Goal: Information Seeking & Learning: Learn about a topic

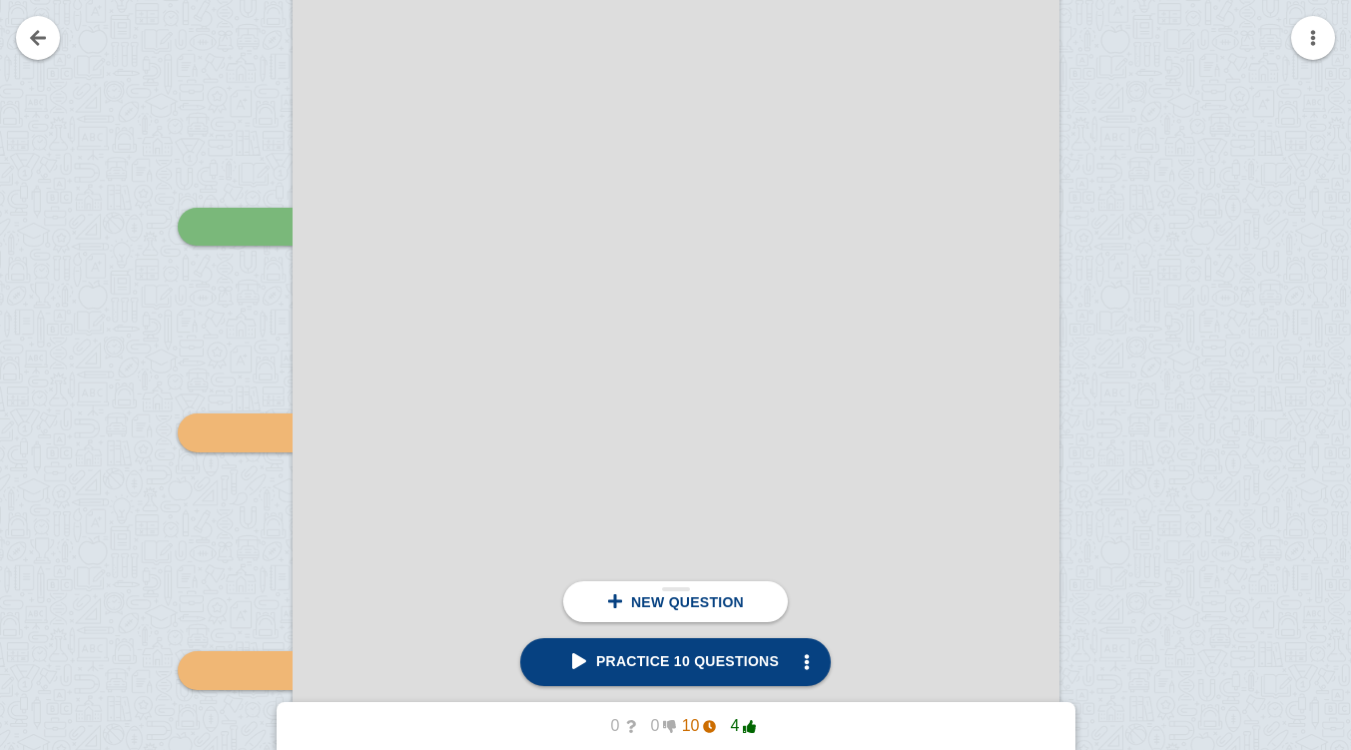
click at [704, 659] on span "Practice 10 questions" at bounding box center [675, 661] width 207 height 16
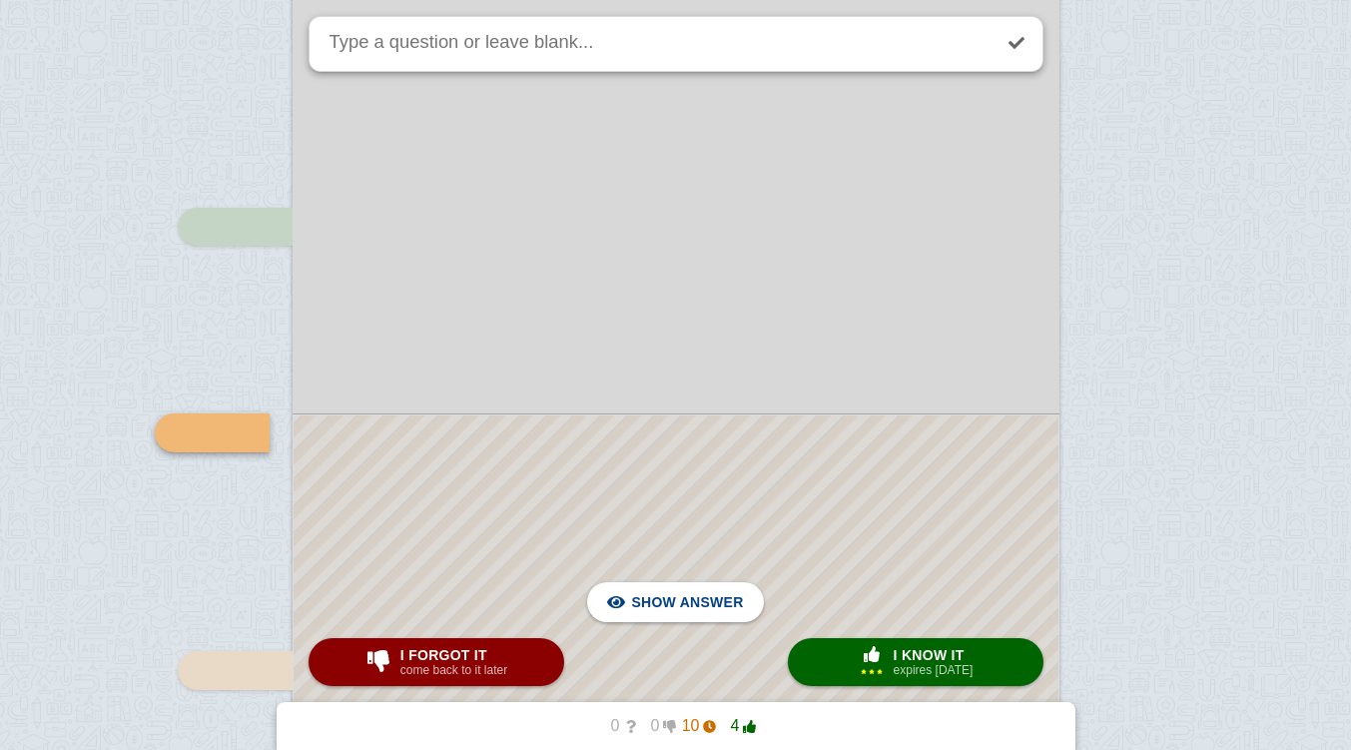
scroll to position [7627, 0]
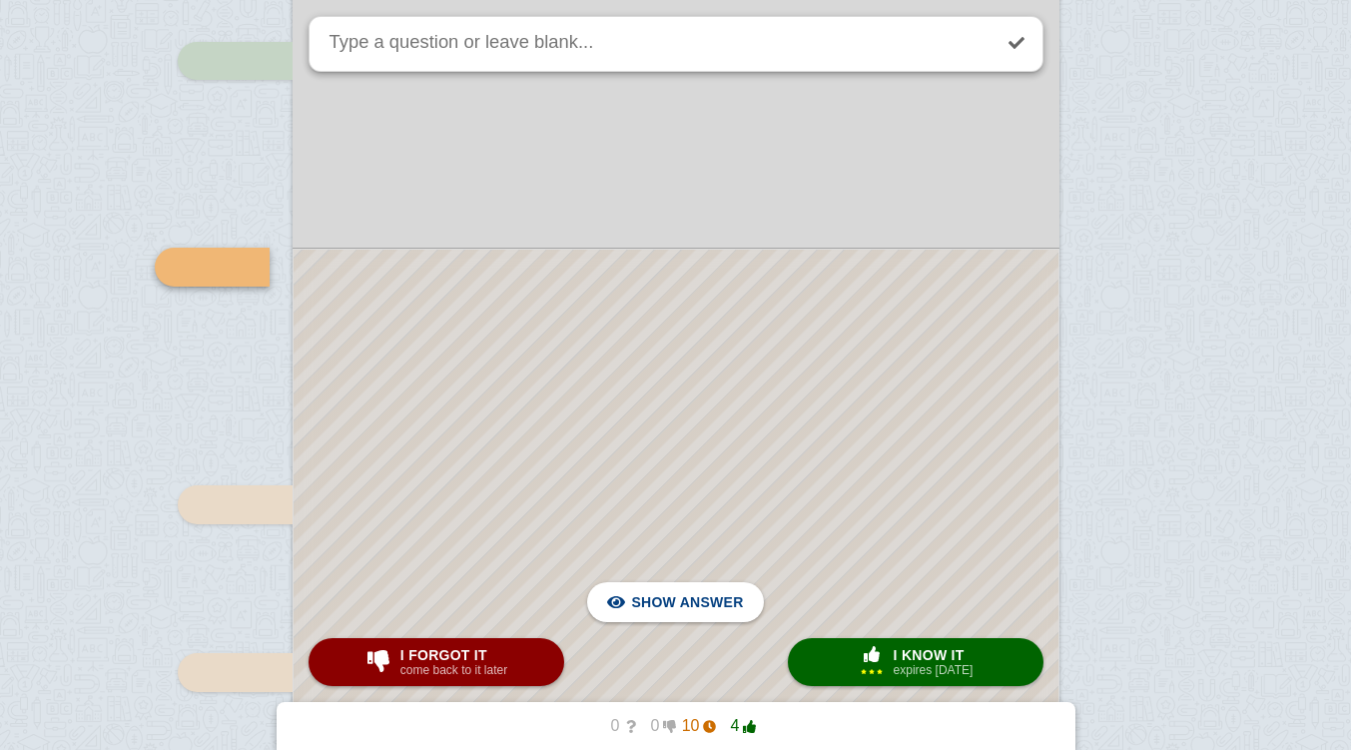
click at [870, 664] on span "button" at bounding box center [872, 655] width 36 height 18
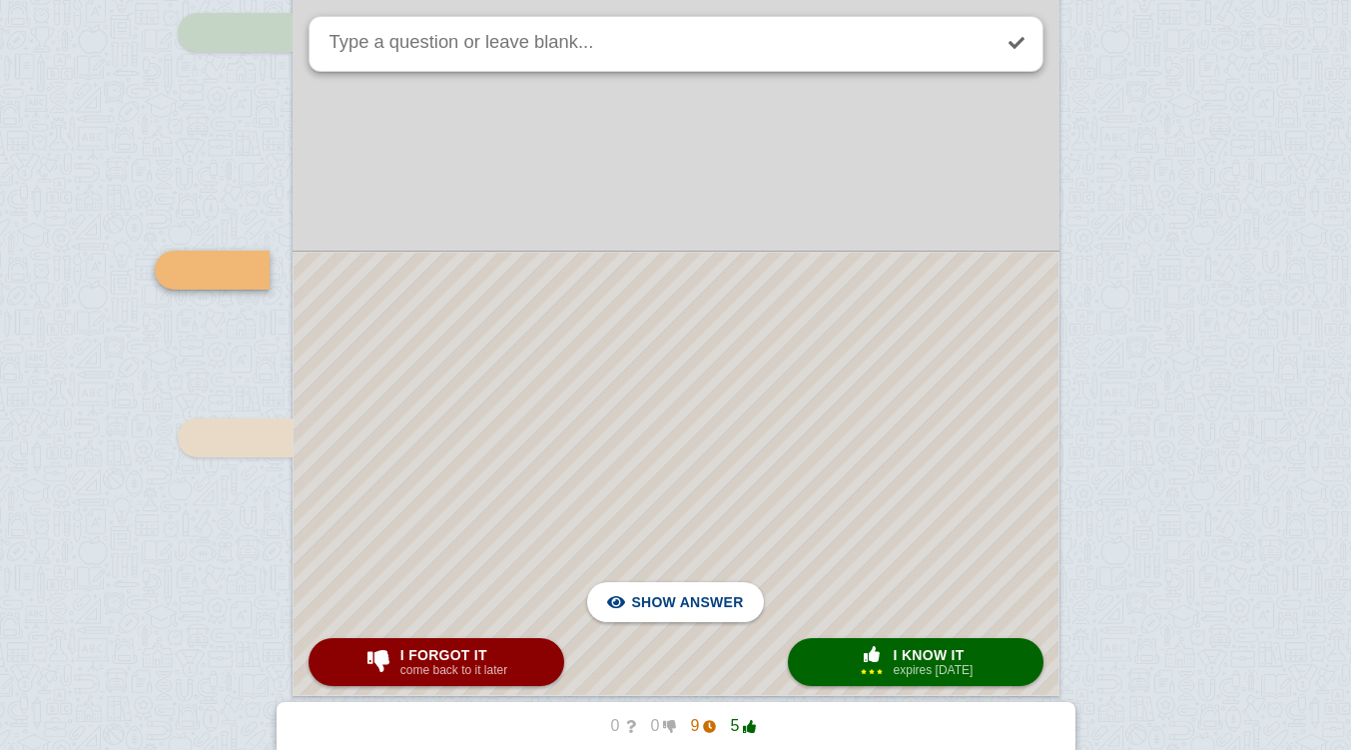
scroll to position [7903, 0]
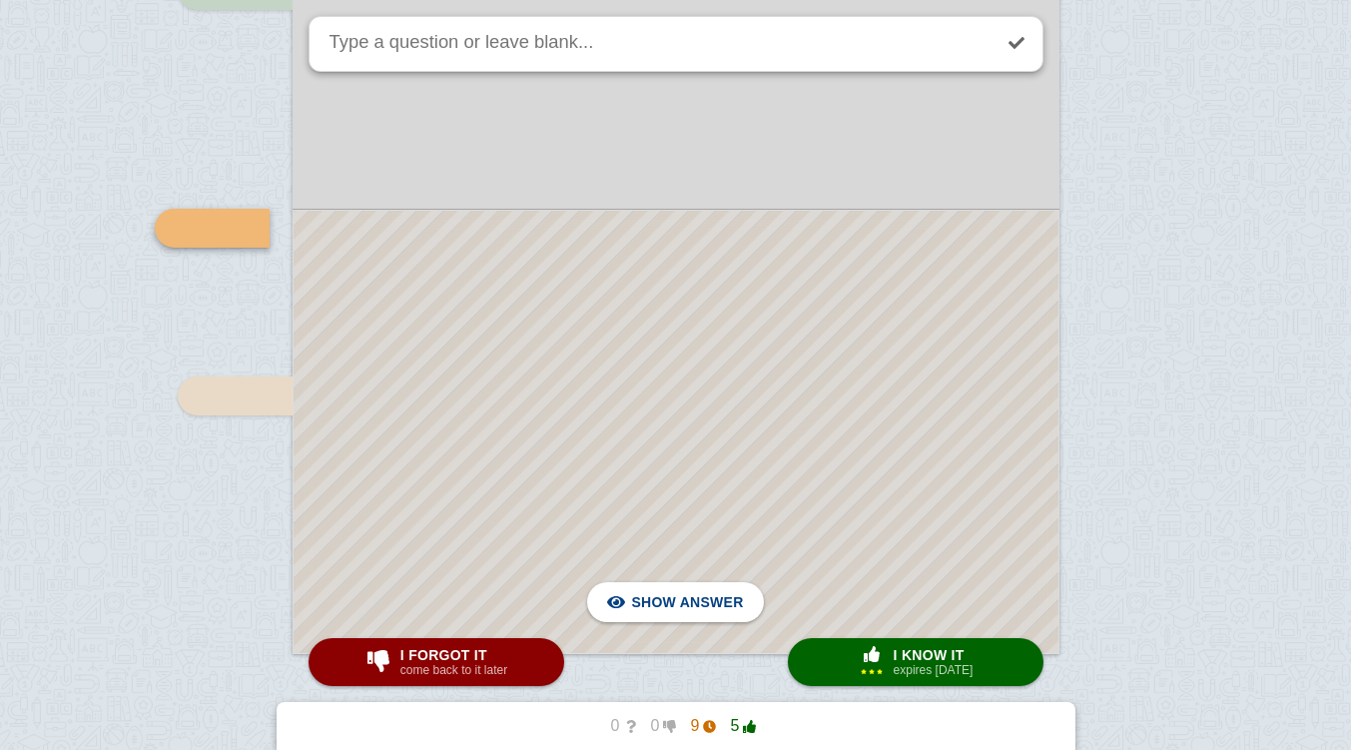
click at [754, 313] on div at bounding box center [676, 432] width 765 height 442
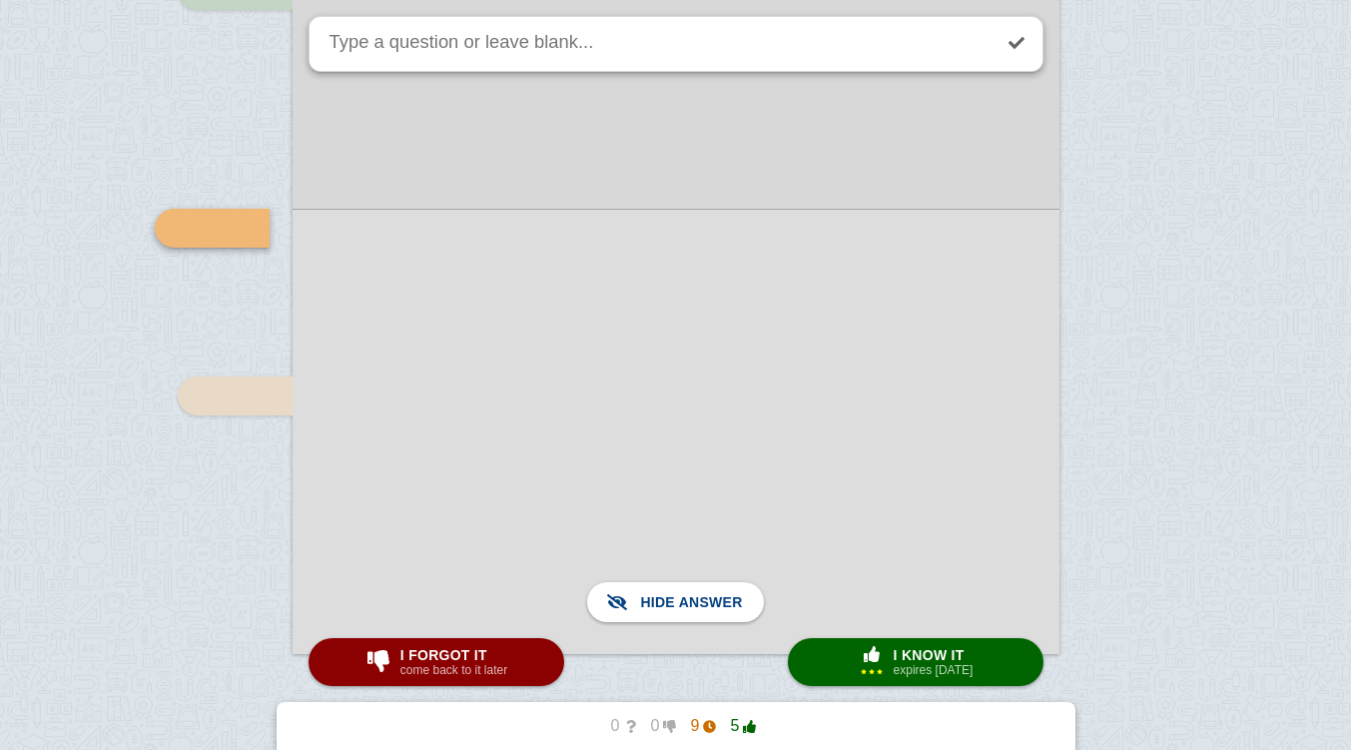
click at [874, 654] on span "button" at bounding box center [872, 654] width 32 height 16
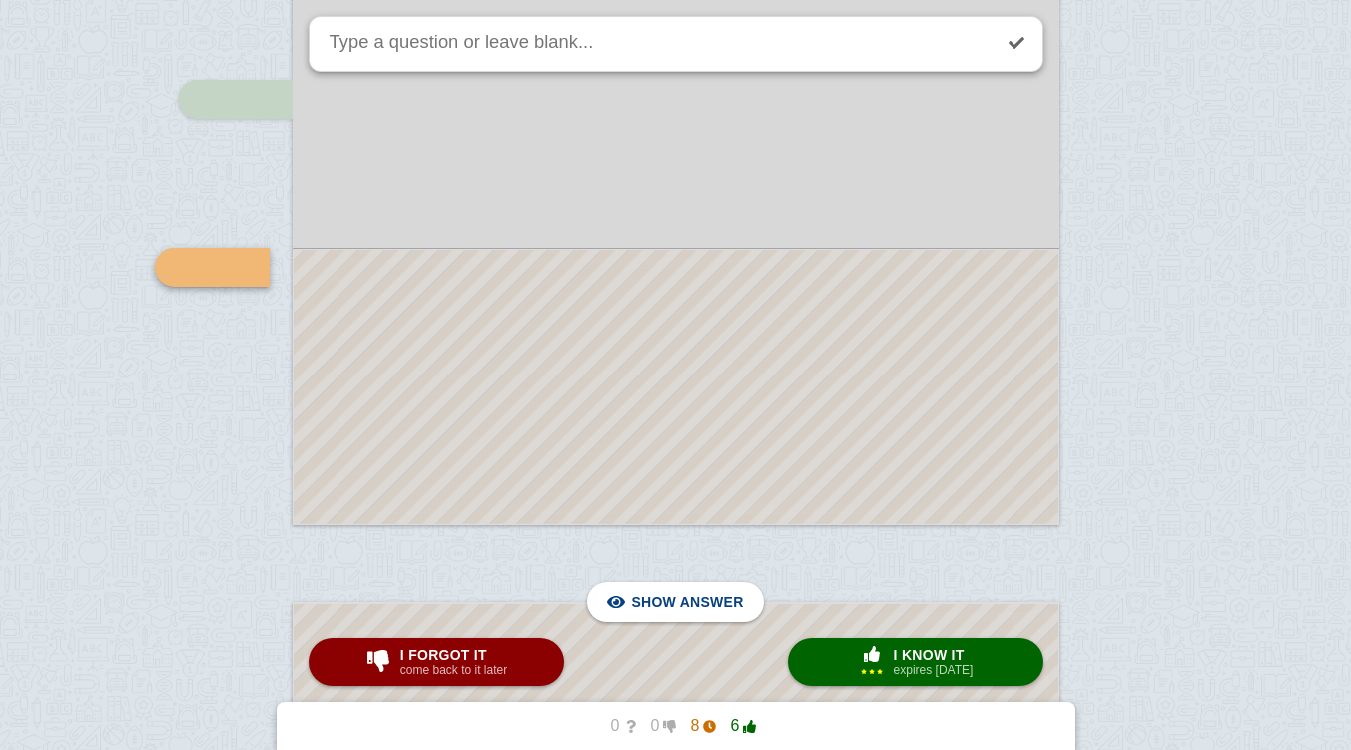
click at [873, 661] on span "button" at bounding box center [872, 654] width 32 height 16
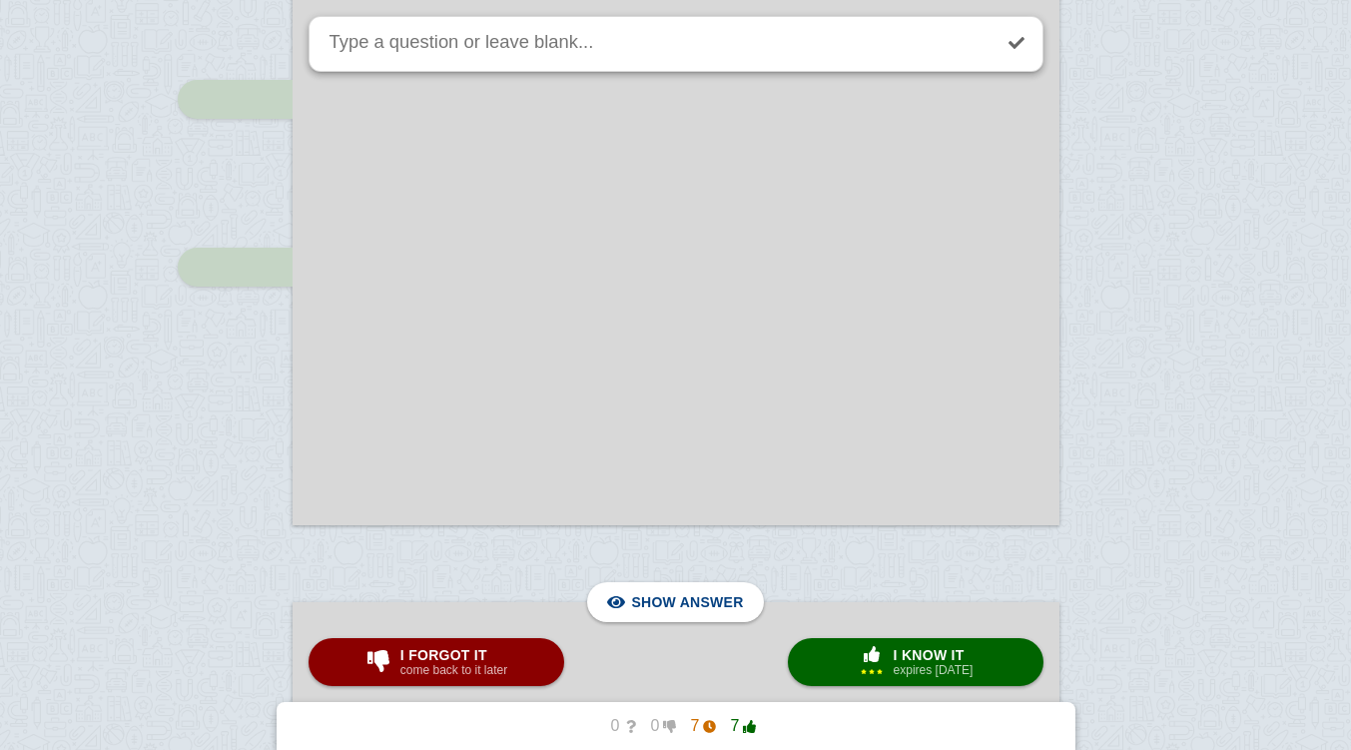
scroll to position [8623, 0]
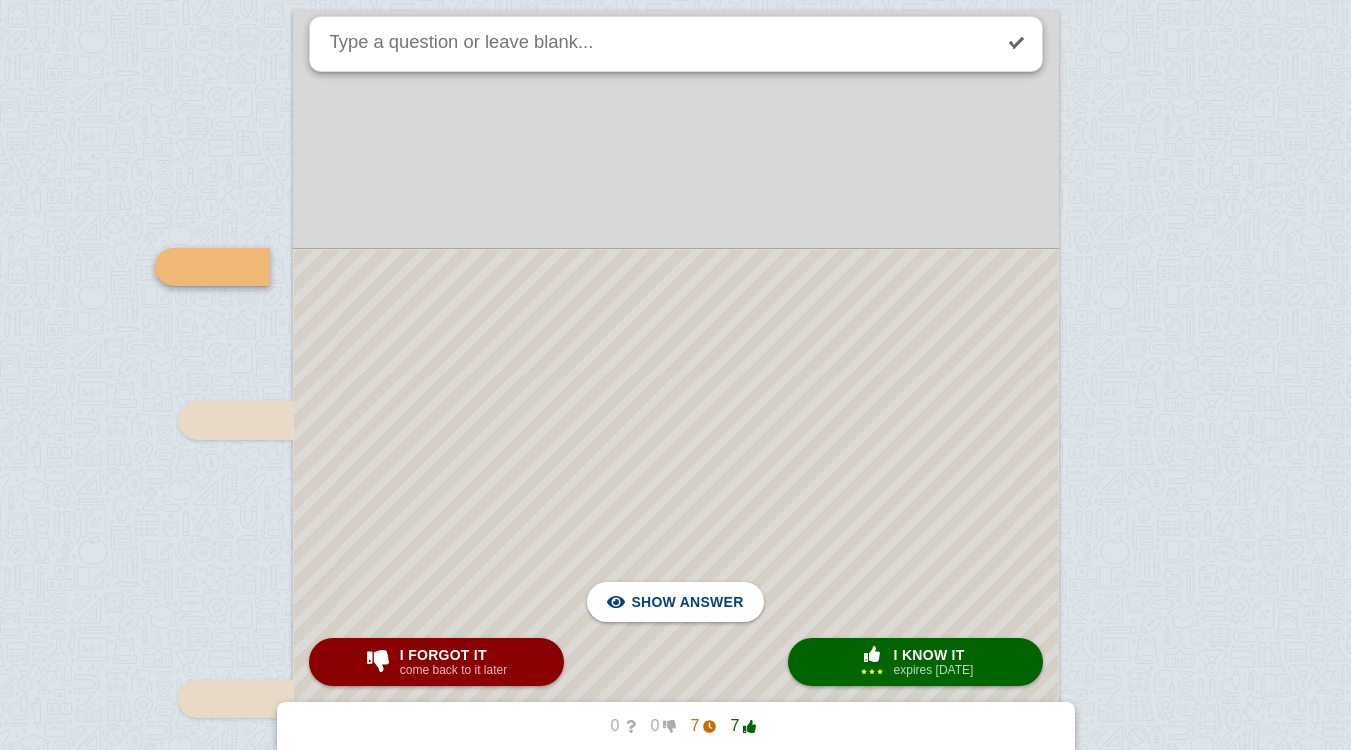
click at [737, 329] on div at bounding box center [676, 683] width 765 height 866
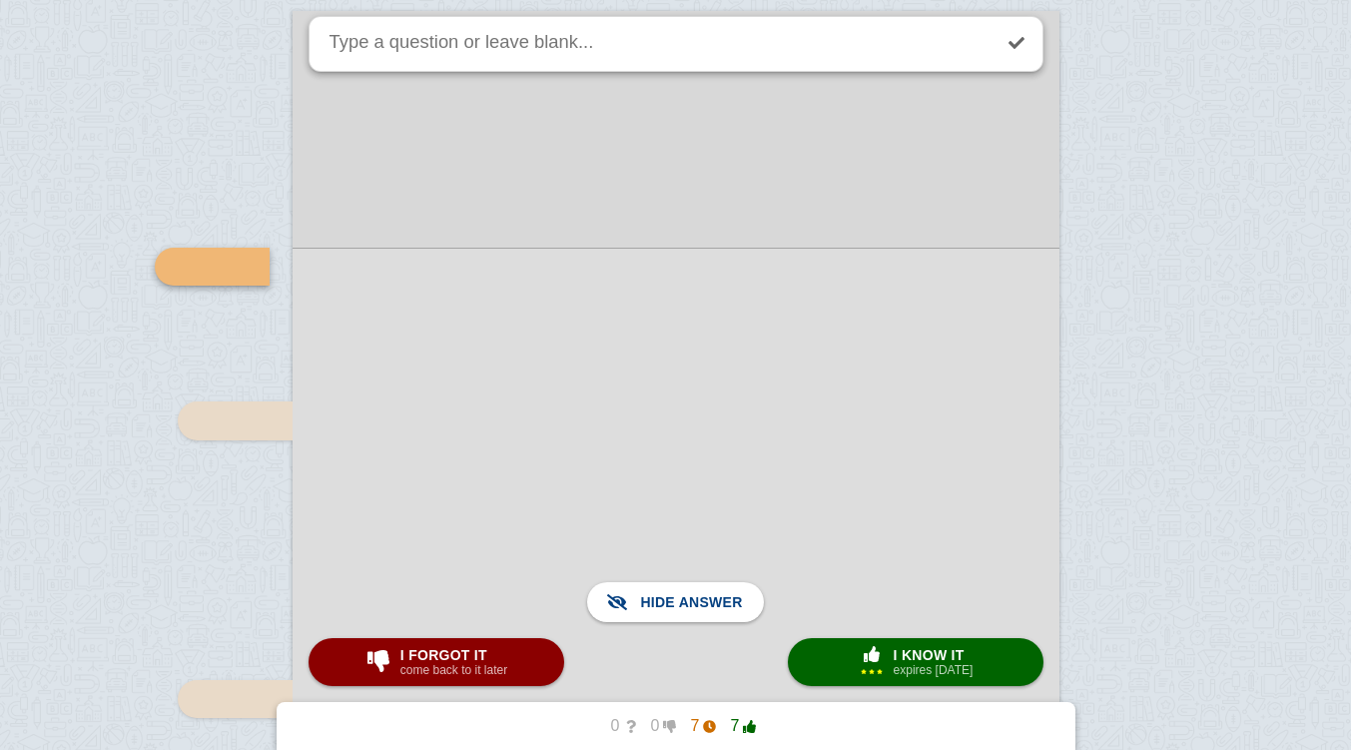
click at [925, 671] on small "expires [DATE]" at bounding box center [934, 670] width 80 height 14
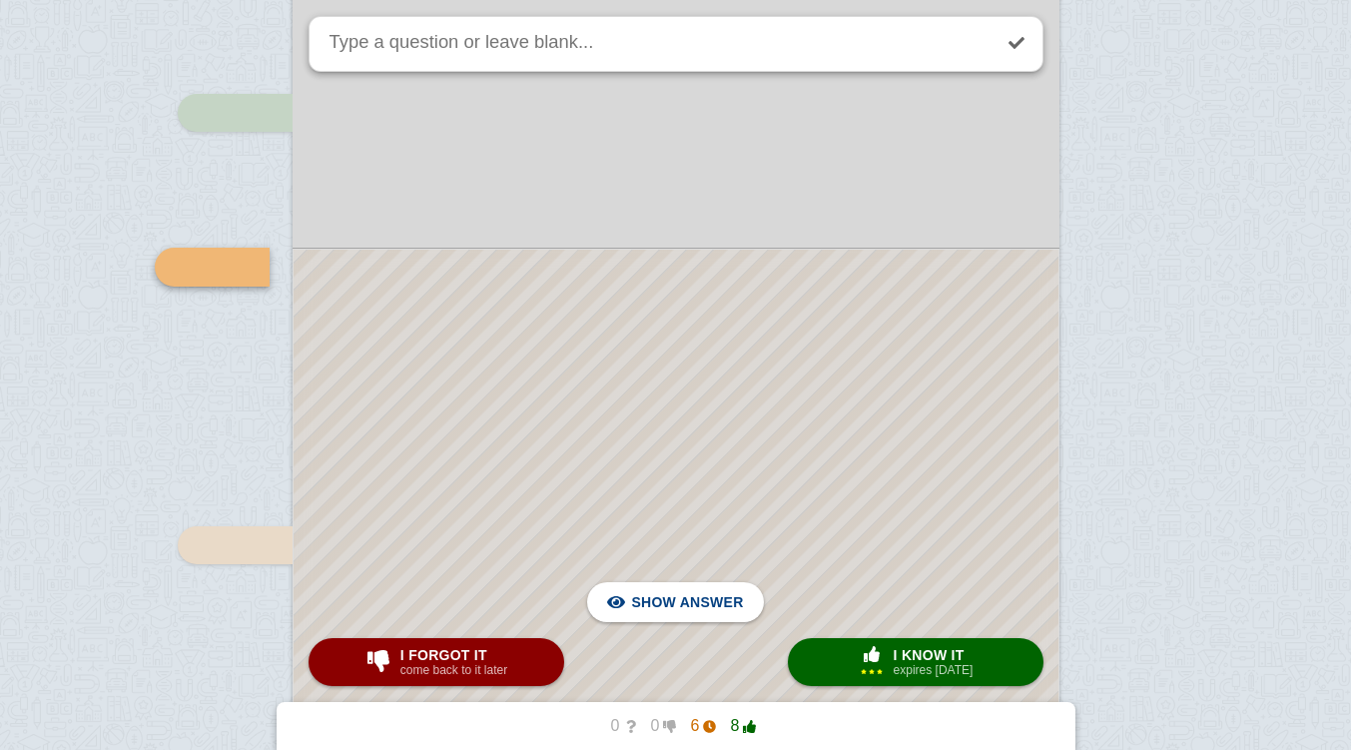
click at [917, 656] on span "I know it" at bounding box center [934, 655] width 80 height 16
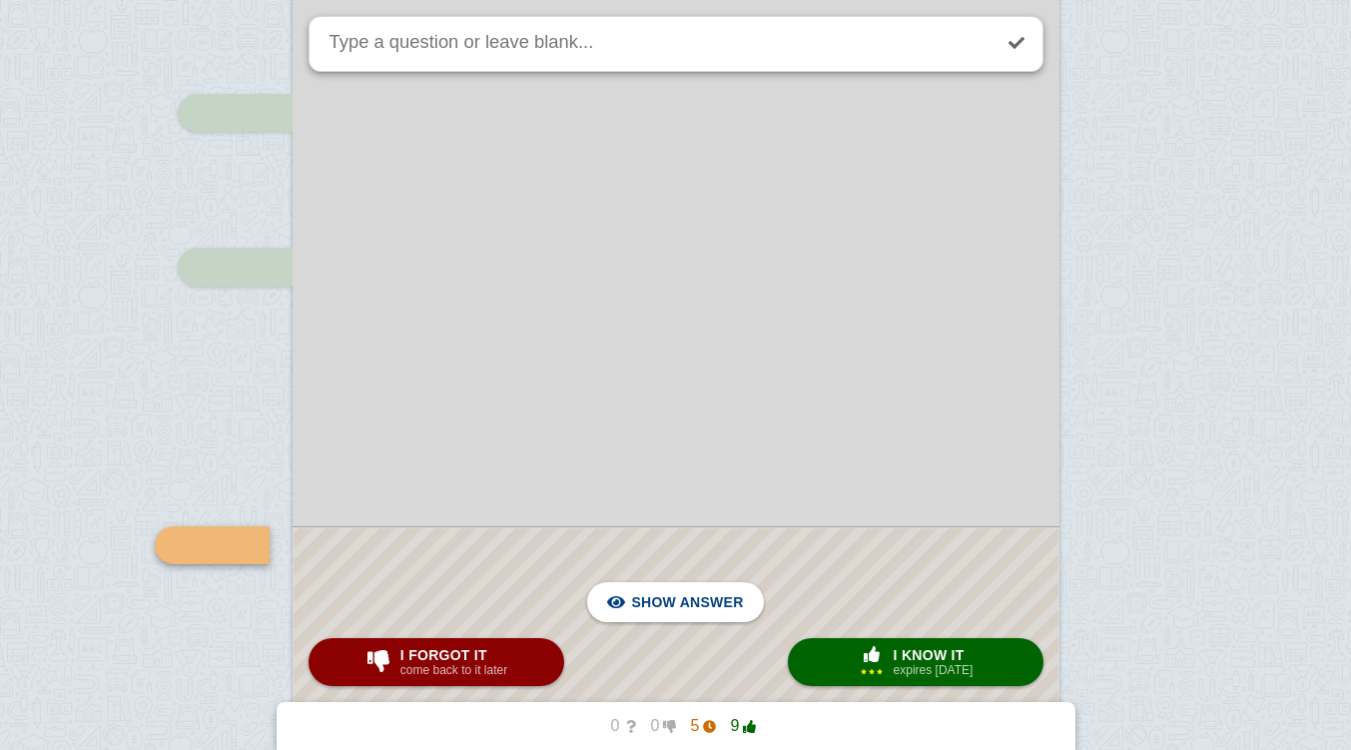
scroll to position [9055, 0]
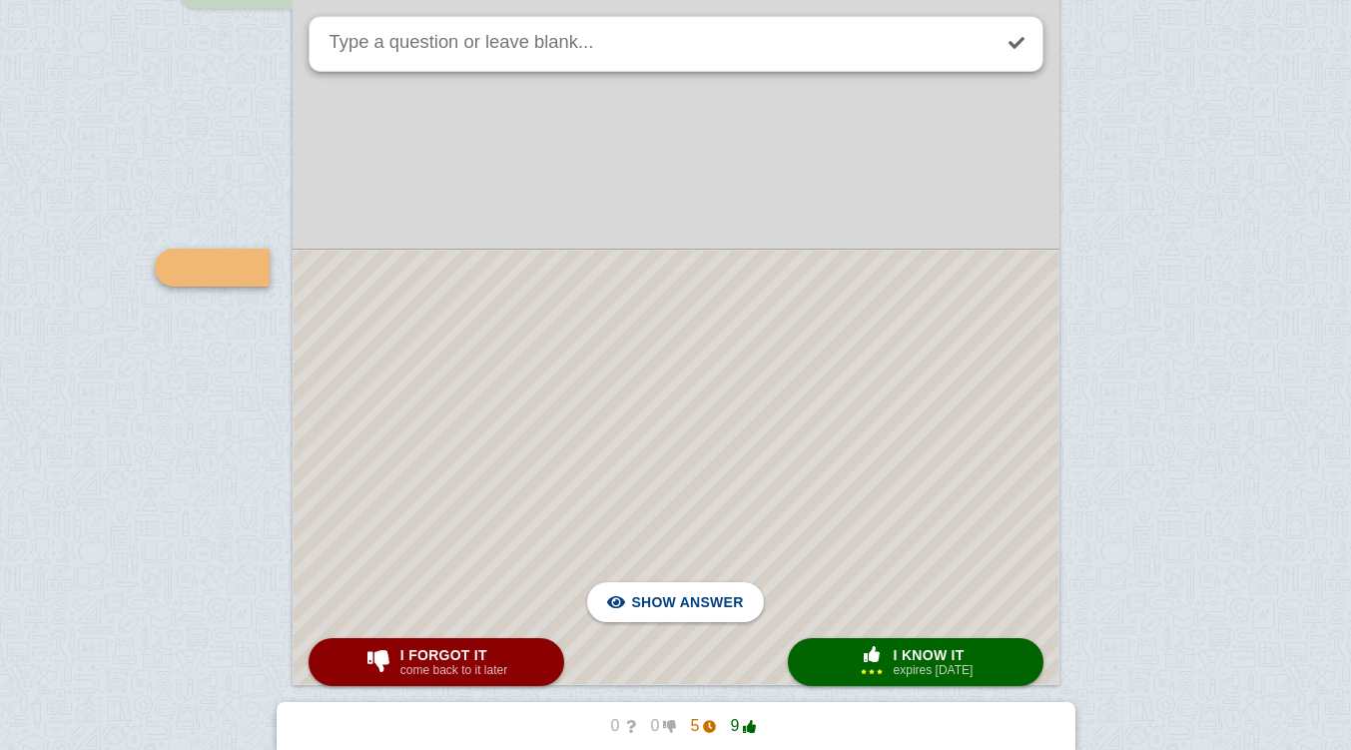
click at [748, 351] on div at bounding box center [676, 467] width 765 height 433
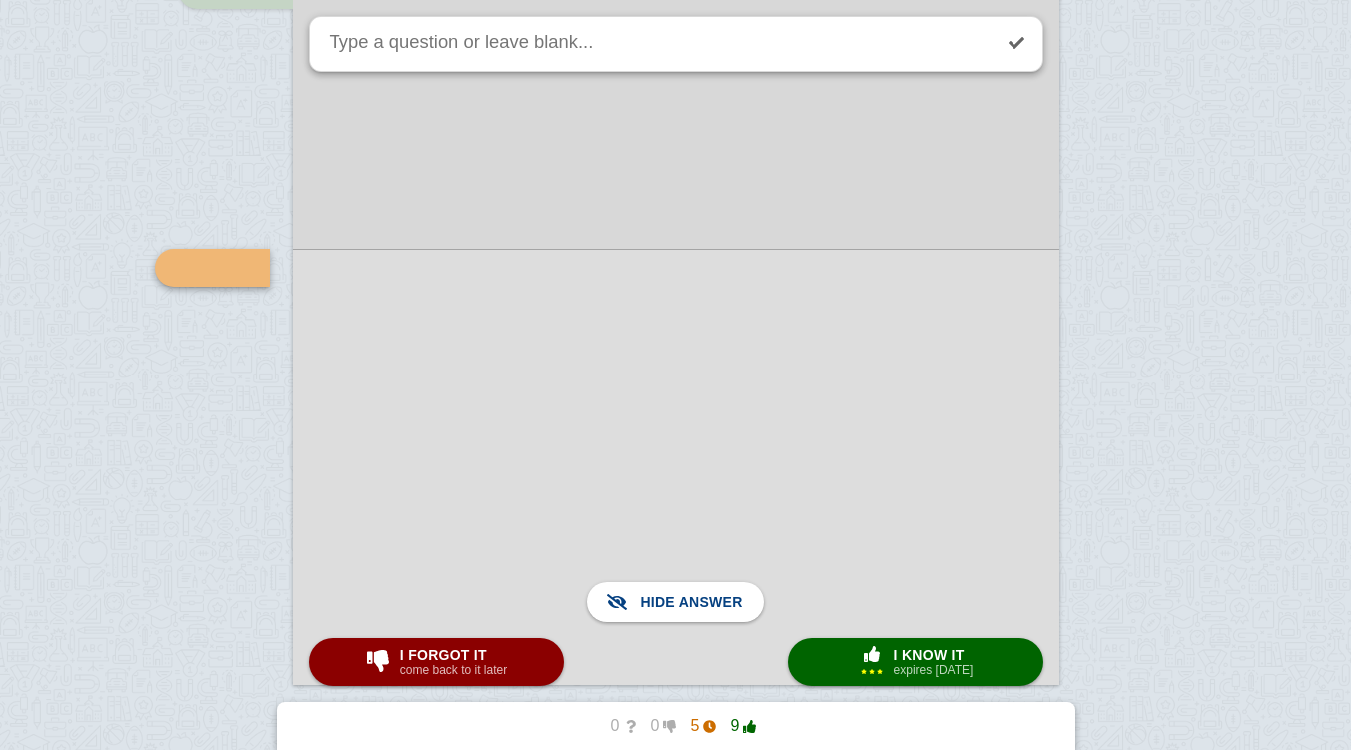
click at [921, 668] on small "expires [DATE]" at bounding box center [934, 670] width 80 height 14
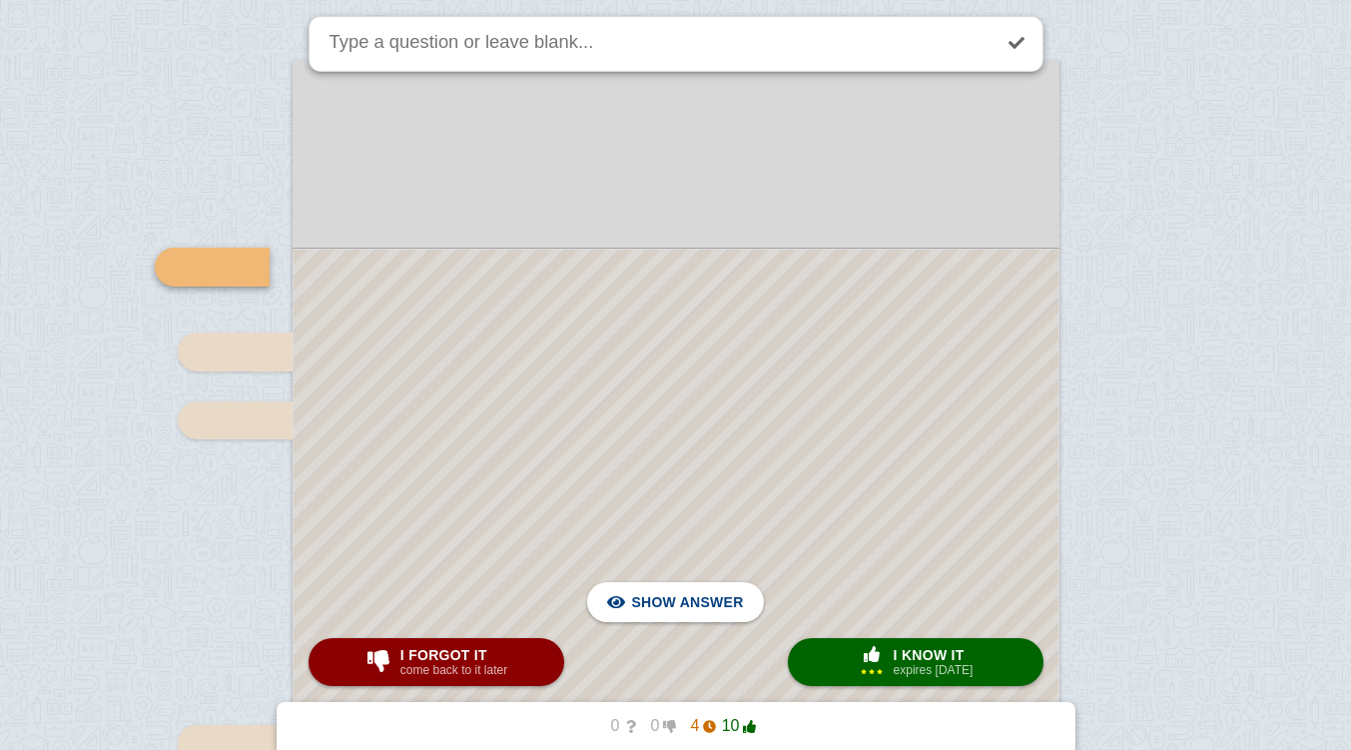
click at [381, 273] on div at bounding box center [676, 708] width 765 height 916
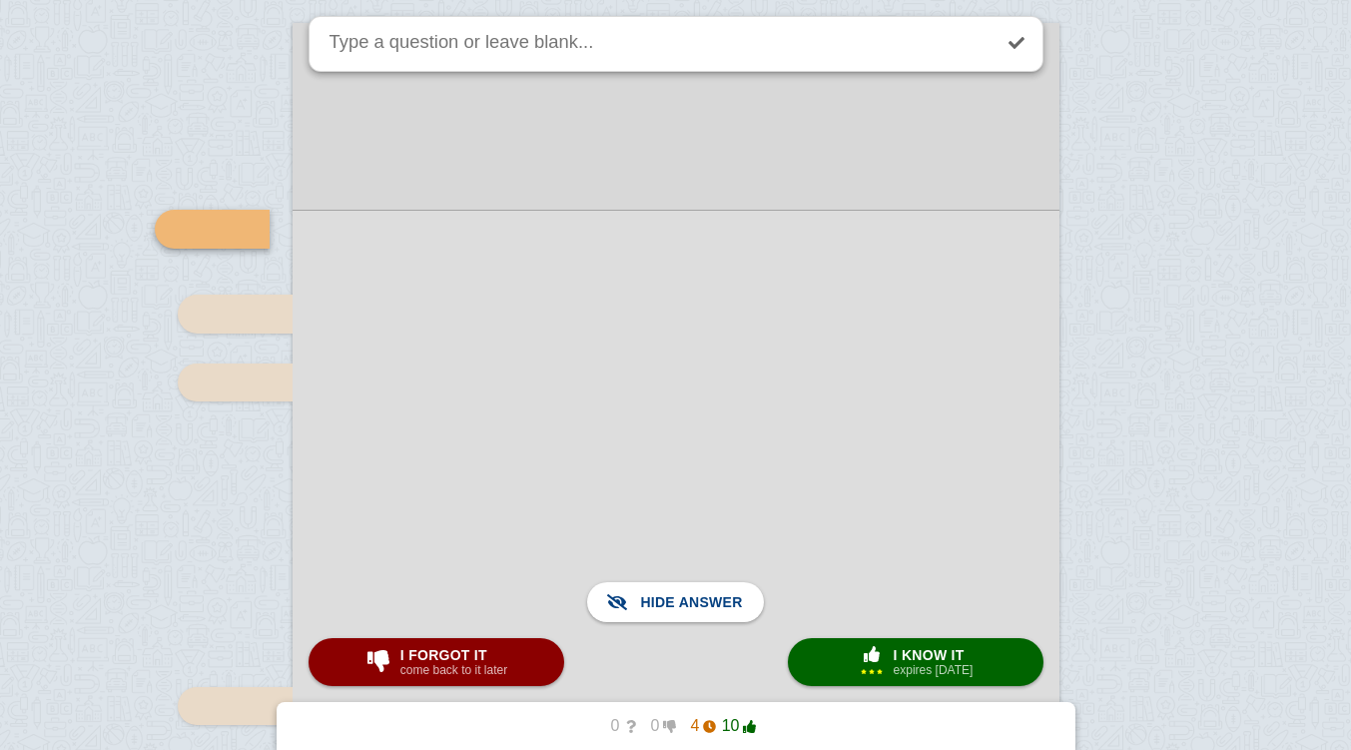
scroll to position [9792, 0]
click at [894, 661] on span "I know it" at bounding box center [934, 655] width 80 height 16
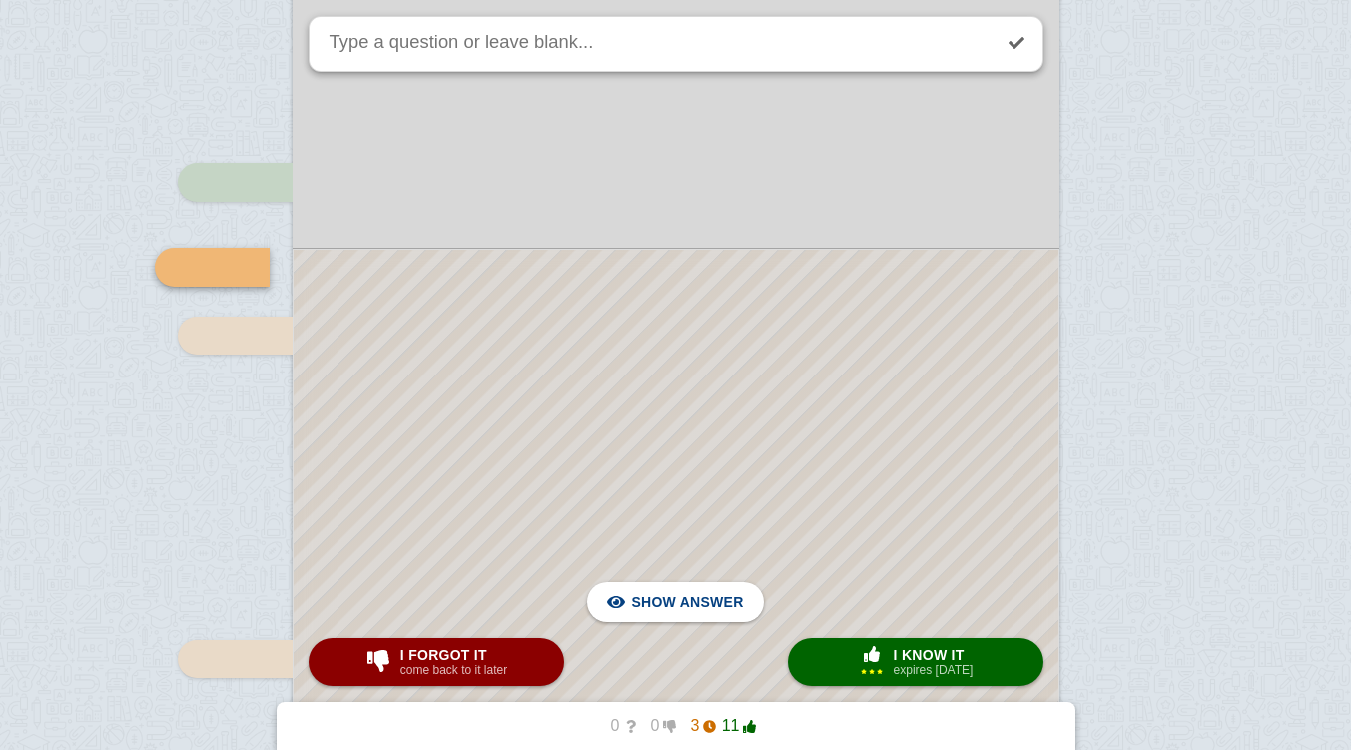
click at [876, 659] on span "button" at bounding box center [872, 654] width 32 height 16
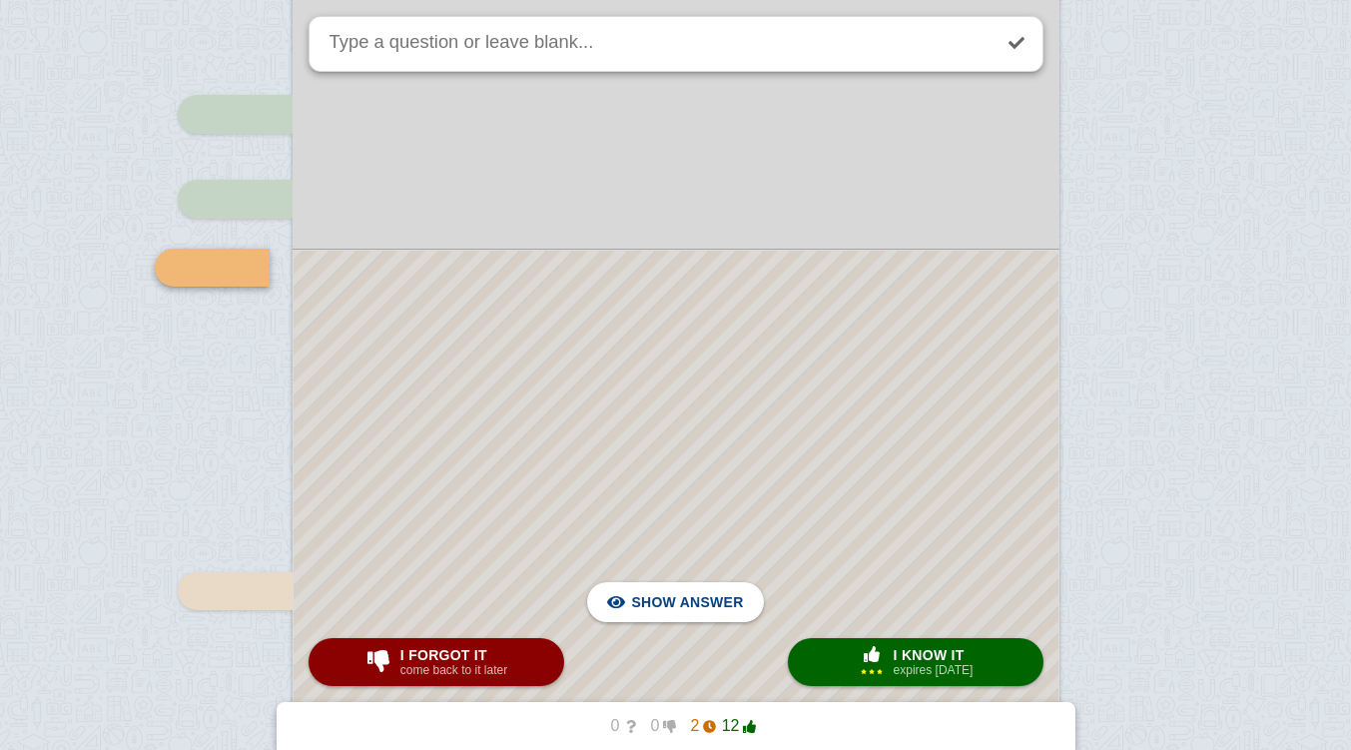
click at [876, 661] on span "button" at bounding box center [872, 654] width 32 height 16
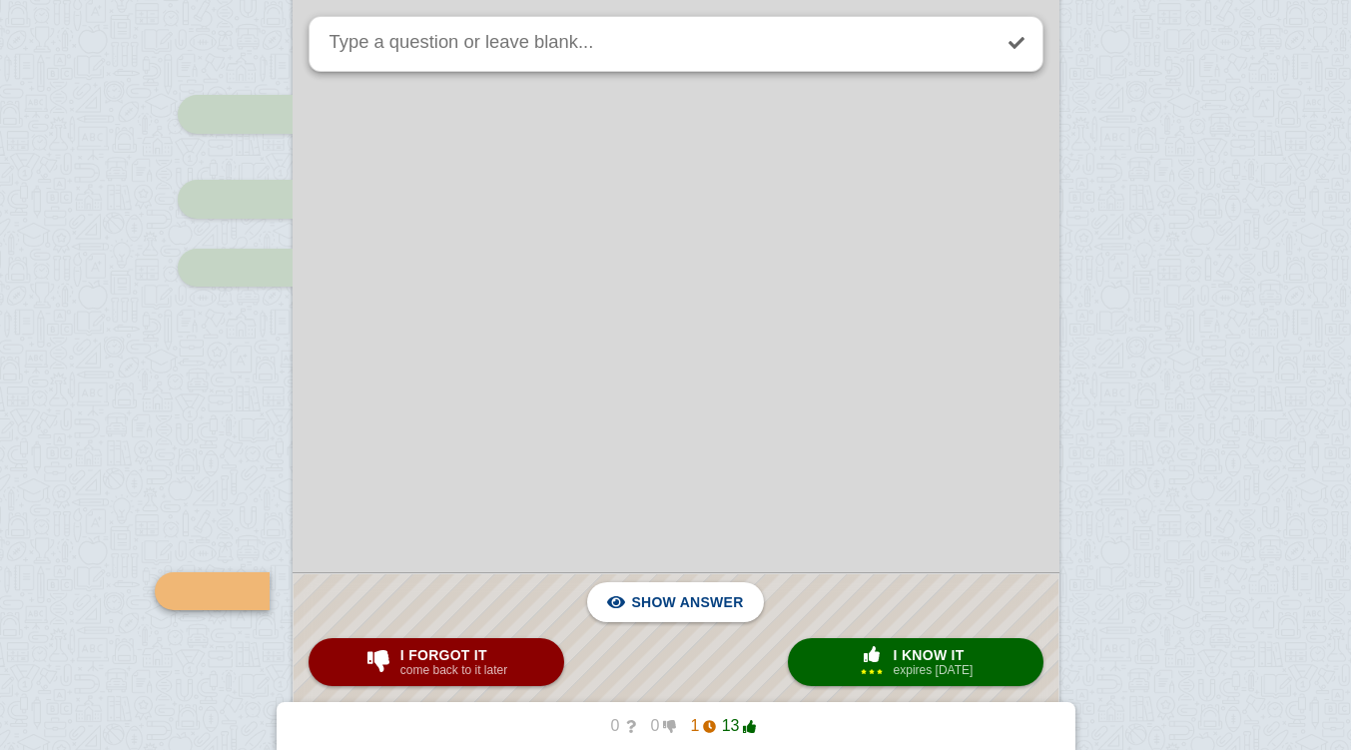
scroll to position [10234, 0]
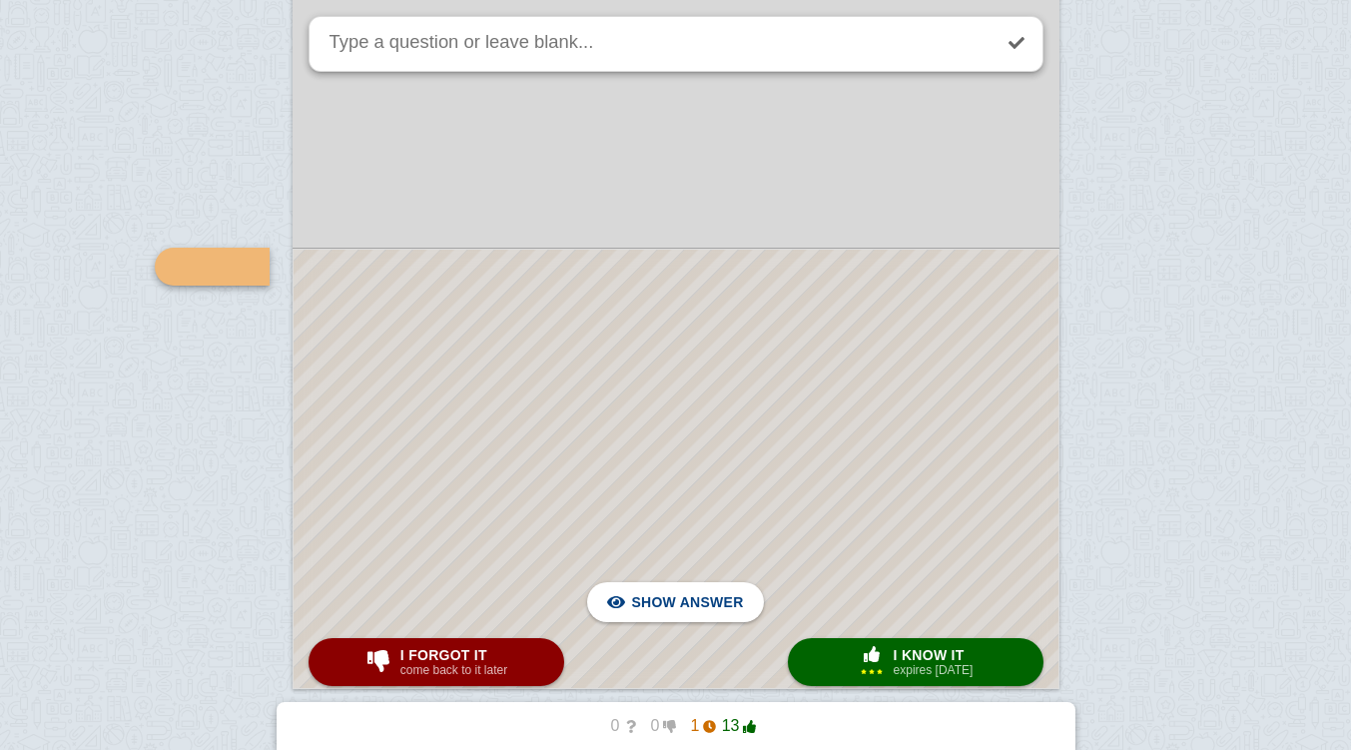
click at [736, 356] on div at bounding box center [676, 469] width 765 height 438
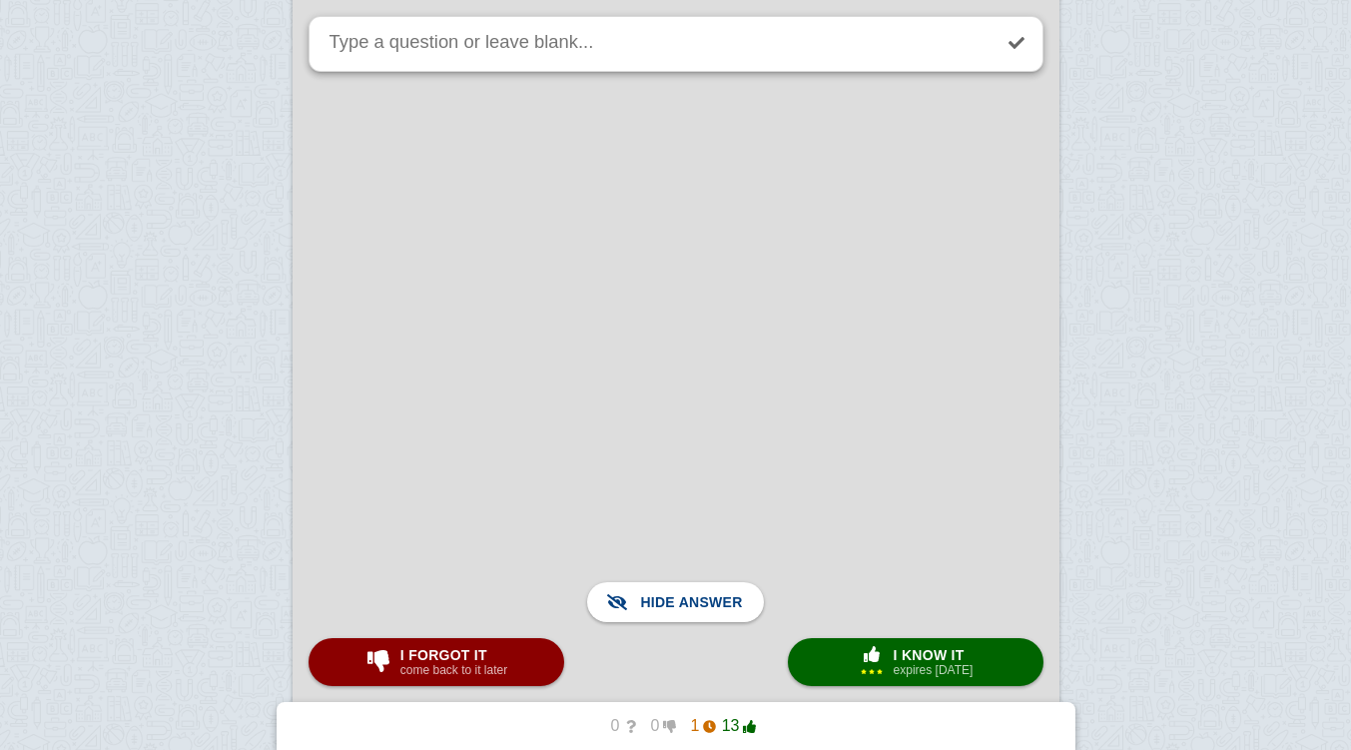
scroll to position [12418, 0]
click at [856, 648] on span "button" at bounding box center [872, 654] width 32 height 16
checkbox input "true"
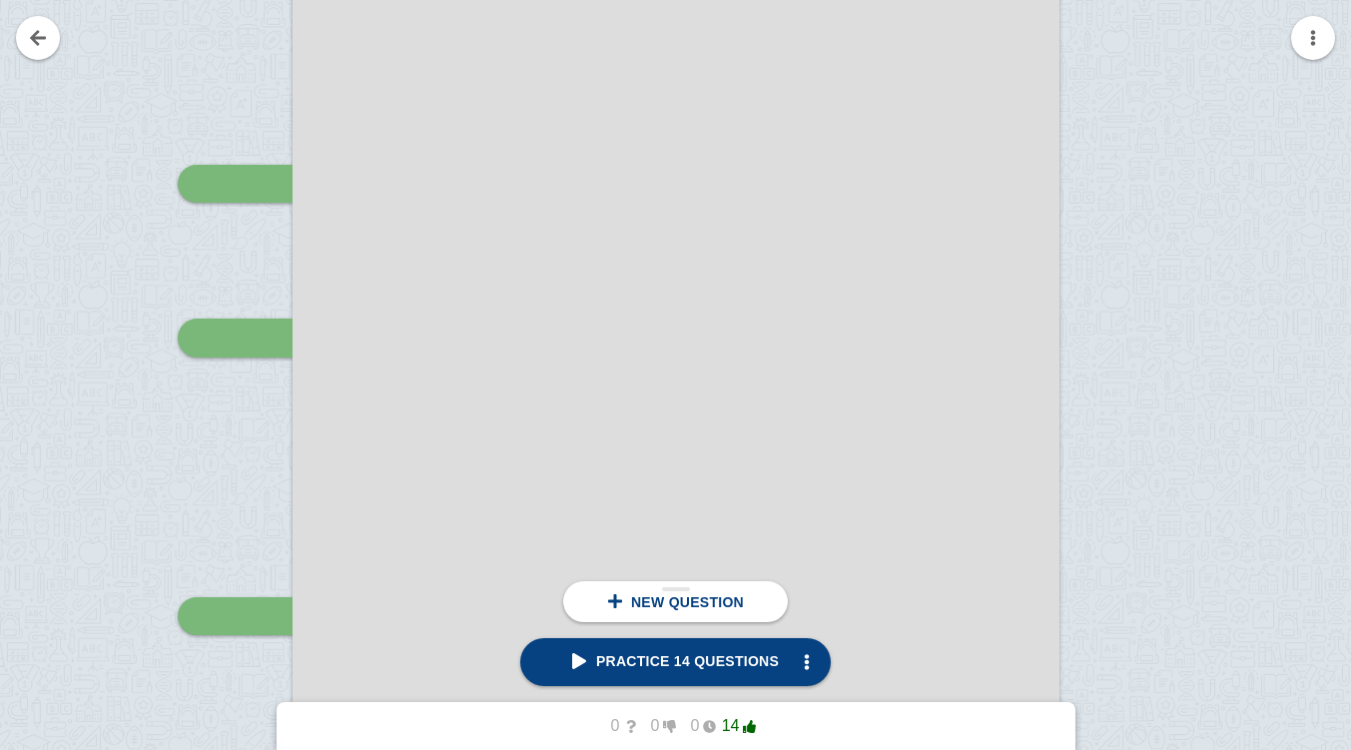
scroll to position [8670, 0]
